Goal: Check status: Check status

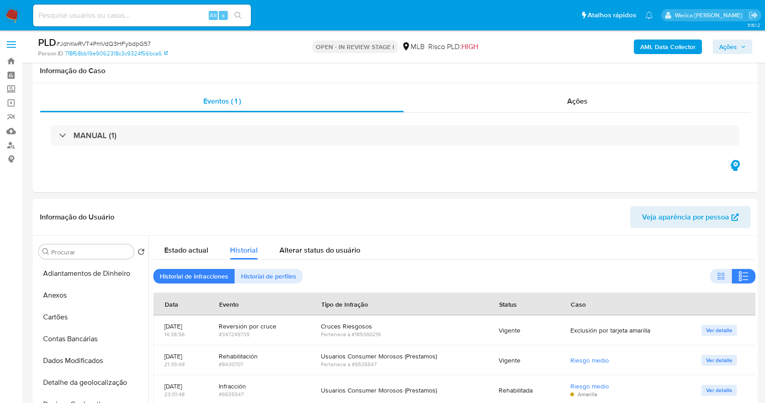
select select "10"
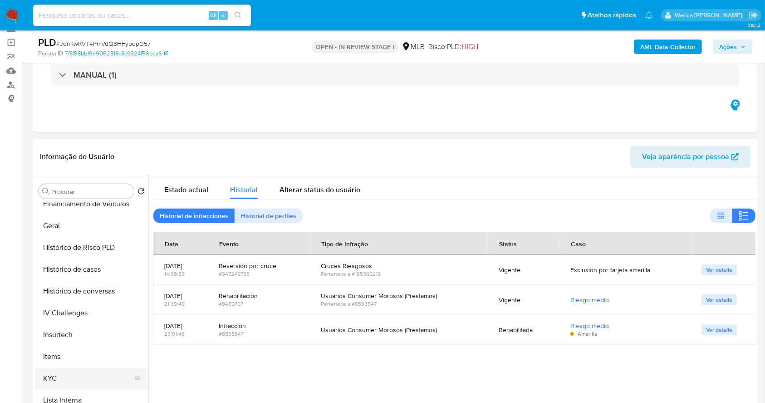
scroll to position [289, 0]
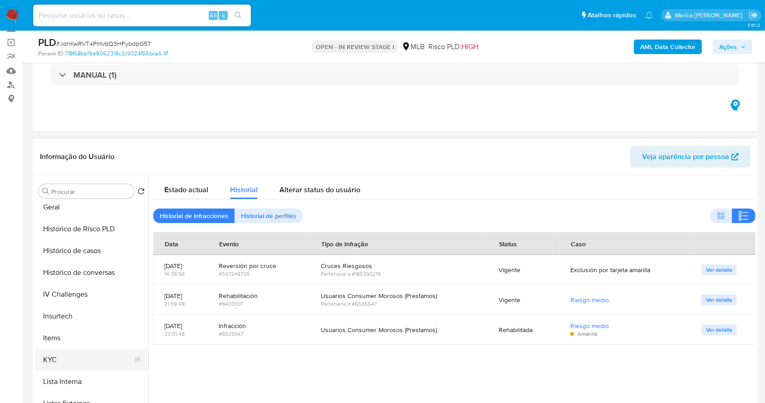
click at [63, 360] on button "KYC" at bounding box center [88, 360] width 106 height 22
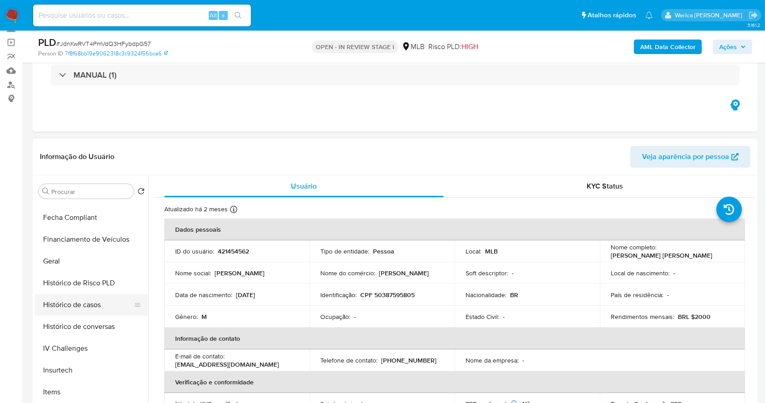
scroll to position [168, 0]
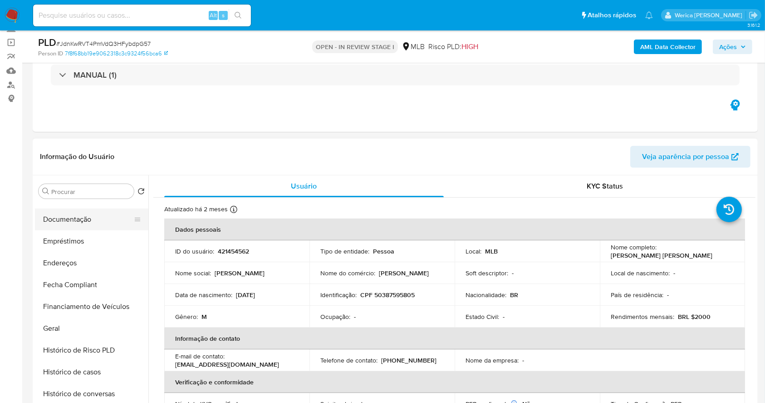
click at [100, 227] on button "Documentação" at bounding box center [88, 219] width 106 height 22
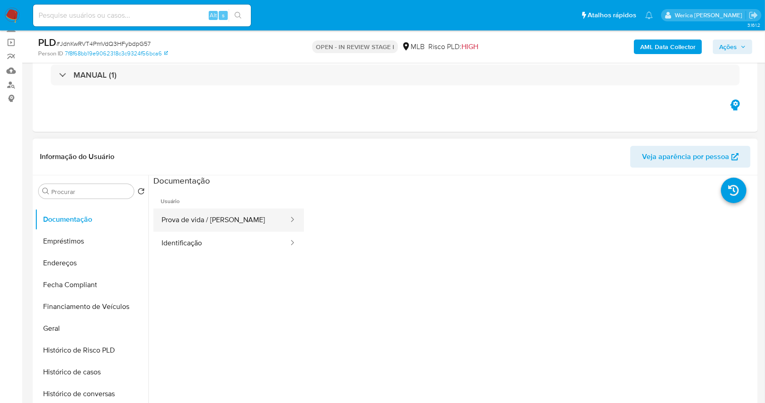
drag, startPoint x: 198, startPoint y: 215, endPoint x: 201, endPoint y: 219, distance: 4.9
click at [201, 219] on button "Prova de vida / Selfie" at bounding box center [221, 219] width 136 height 23
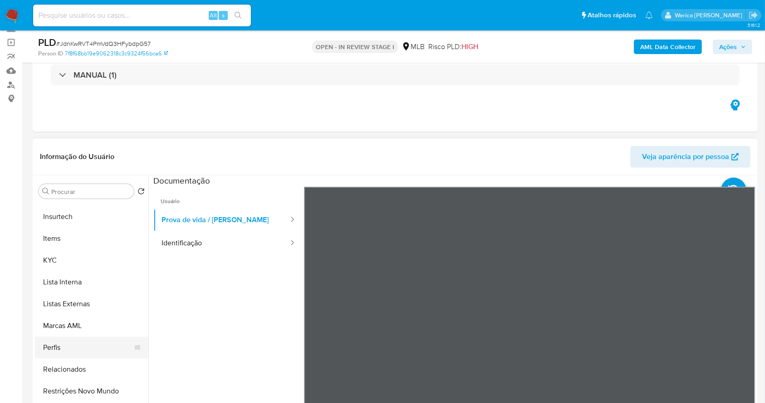
scroll to position [410, 0]
click at [71, 242] on button "KYC" at bounding box center [88, 238] width 106 height 22
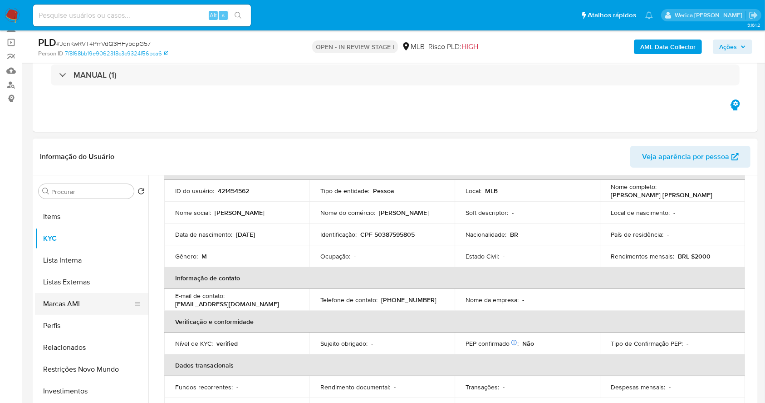
scroll to position [289, 0]
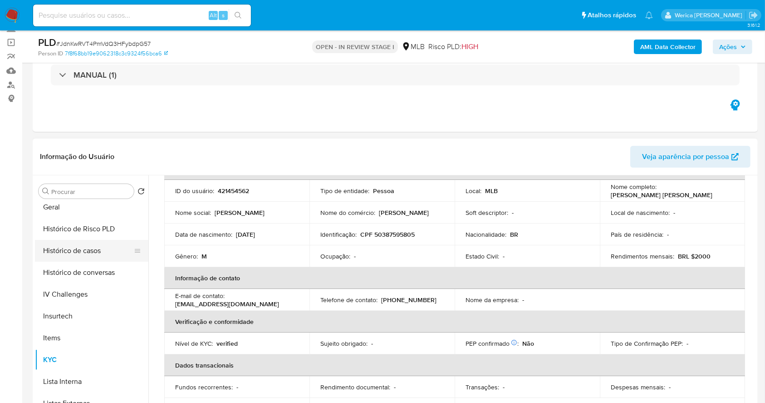
click at [93, 245] on button "Histórico de casos" at bounding box center [88, 251] width 106 height 22
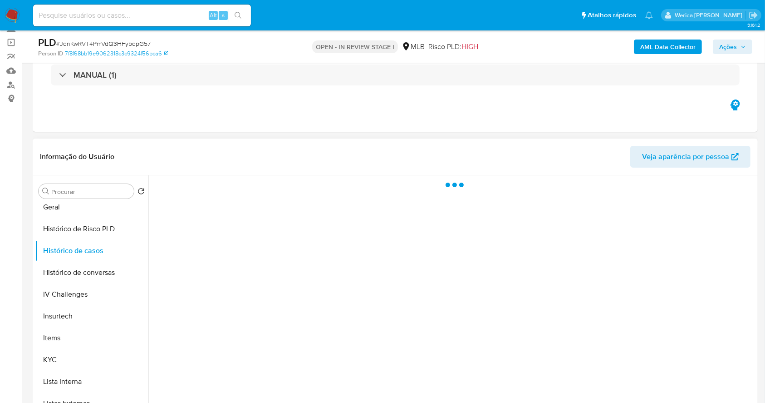
click at [211, 234] on div at bounding box center [451, 291] width 607 height 232
click at [190, 259] on div at bounding box center [451, 291] width 607 height 232
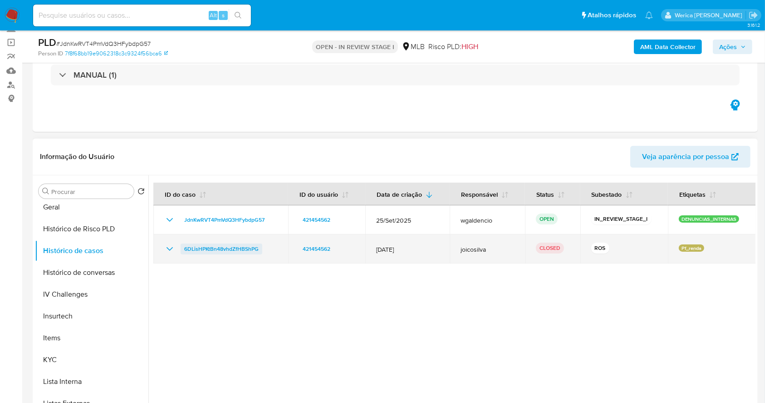
click at [214, 251] on span "6DLisHPKtBn48vhdZfHBShPG" at bounding box center [221, 248] width 74 height 11
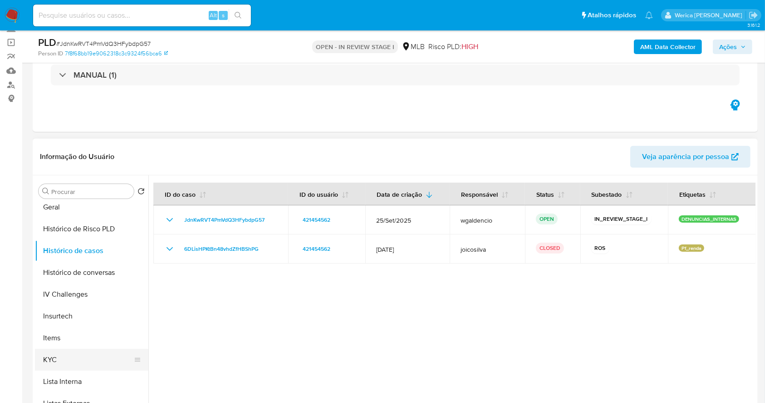
click at [57, 357] on button "KYC" at bounding box center [88, 360] width 106 height 22
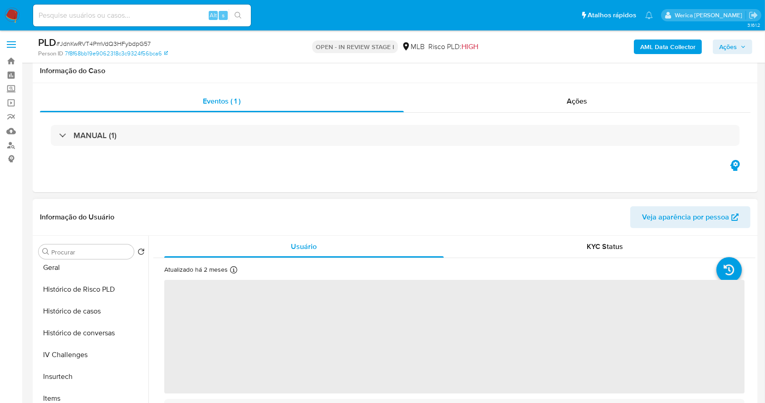
scroll to position [60, 0]
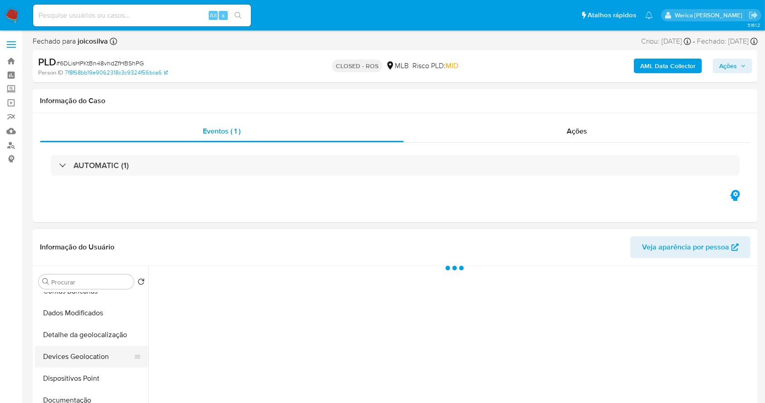
scroll to position [121, 0]
select select "10"
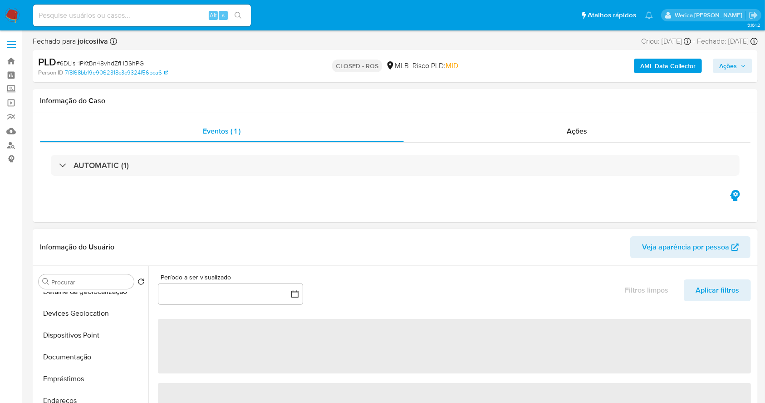
scroll to position [0, 0]
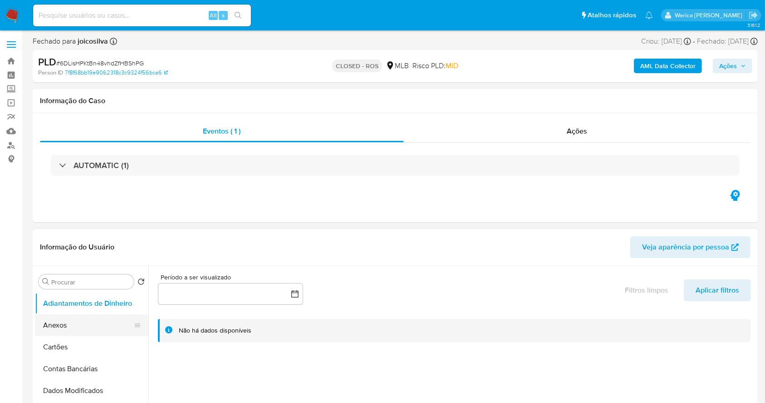
click at [70, 328] on button "Anexos" at bounding box center [88, 325] width 106 height 22
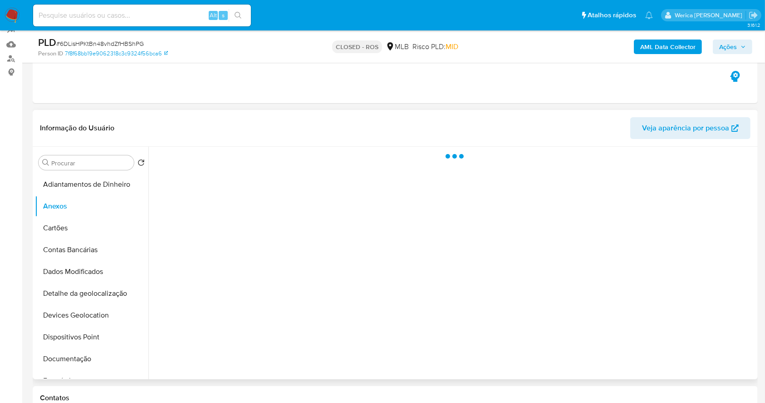
scroll to position [121, 0]
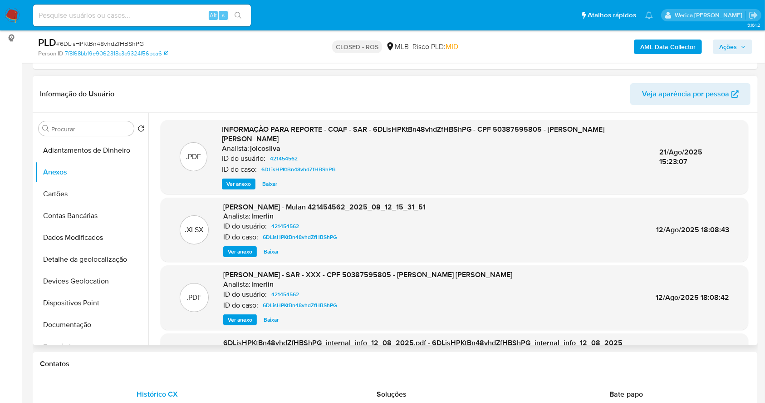
click at [241, 188] on span "Ver anexo" at bounding box center [239, 183] width 25 height 9
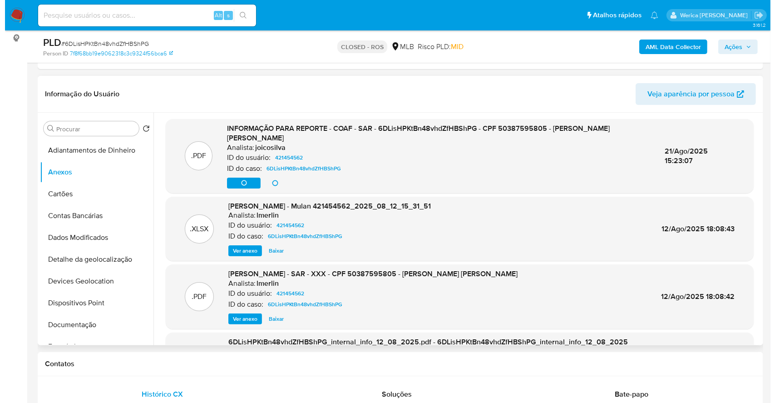
scroll to position [0, 0]
